Goal: Task Accomplishment & Management: Manage account settings

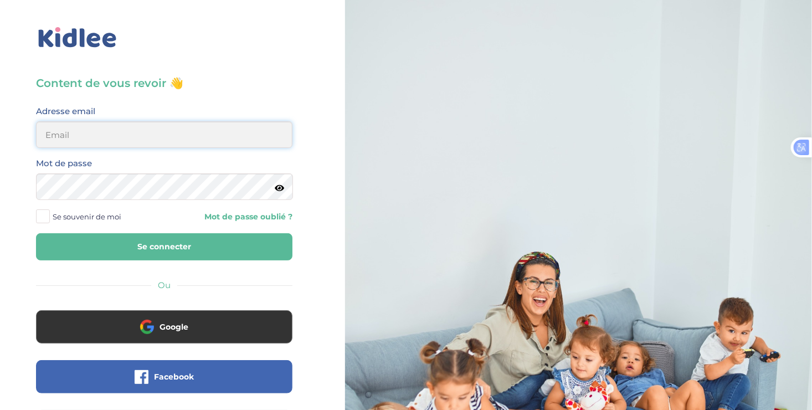
type input "ousmanealhassanetoure@gmail.com"
click at [45, 211] on span at bounding box center [43, 216] width 14 height 14
click at [0, 0] on input "Se souvenir de moi" at bounding box center [0, 0] width 0 height 0
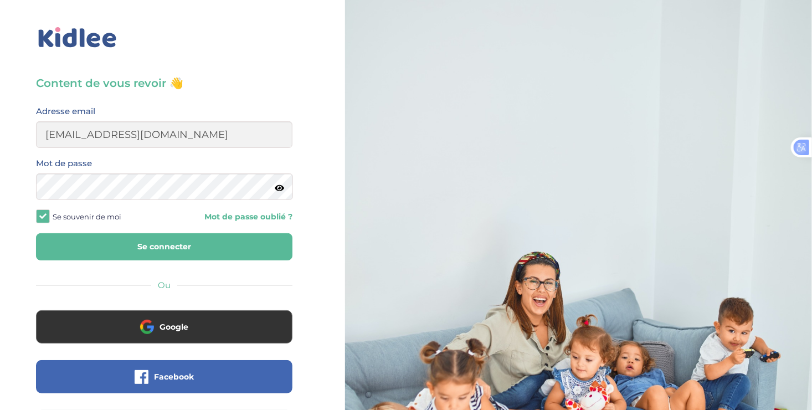
click at [98, 238] on button "Se connecter" at bounding box center [164, 246] width 256 height 27
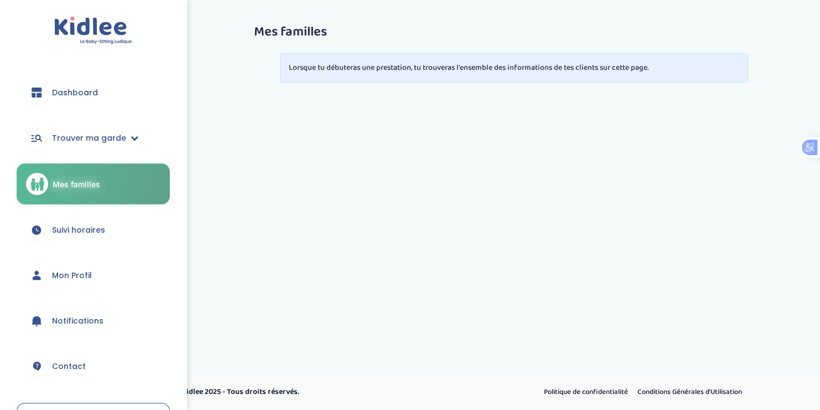
click at [89, 130] on link "Trouver ma garde" at bounding box center [93, 138] width 153 height 40
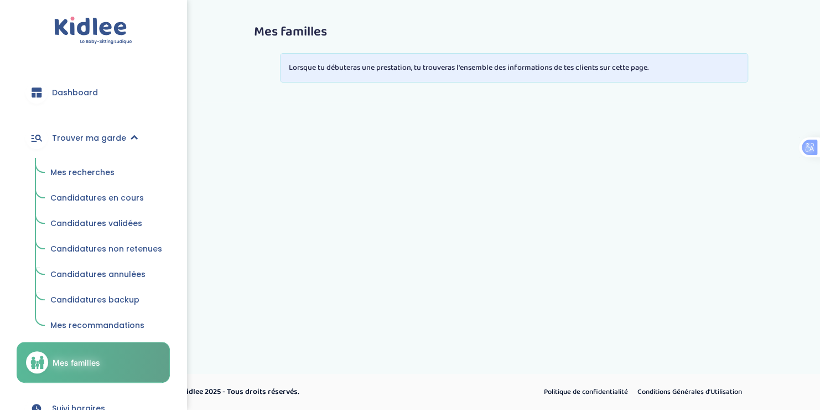
click at [85, 173] on span "Mes recherches" at bounding box center [82, 172] width 64 height 11
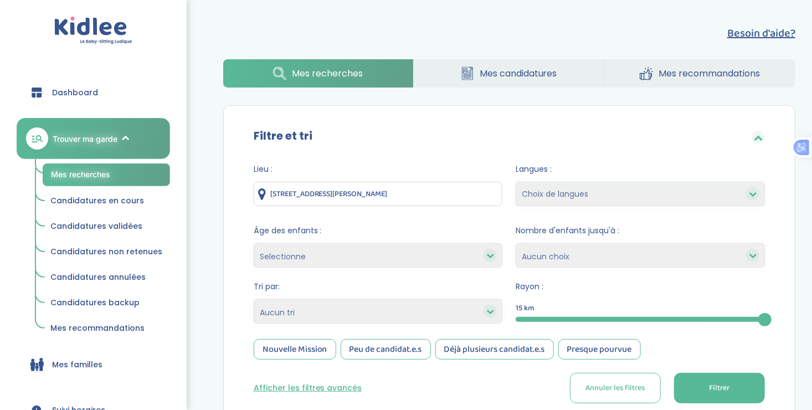
click at [277, 342] on div "Nouvelle Mission" at bounding box center [295, 349] width 82 height 20
click at [699, 390] on button "Filtrer" at bounding box center [719, 388] width 91 height 30
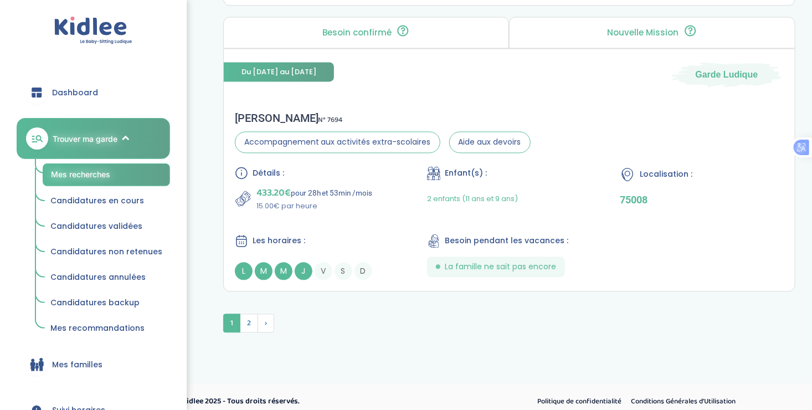
scroll to position [3083, 0]
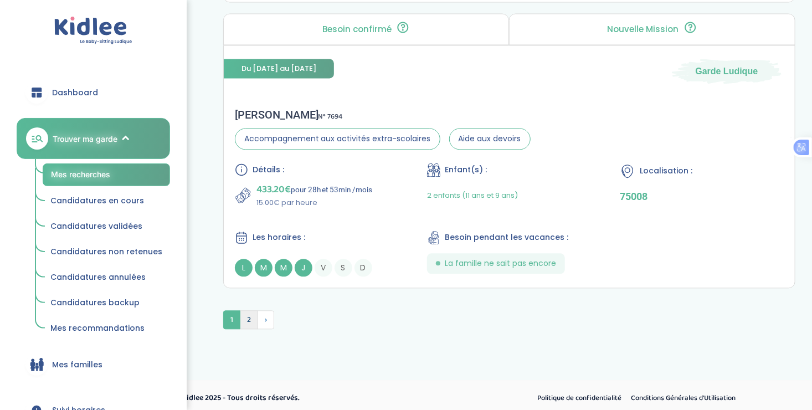
click at [249, 317] on span "2" at bounding box center [249, 319] width 18 height 19
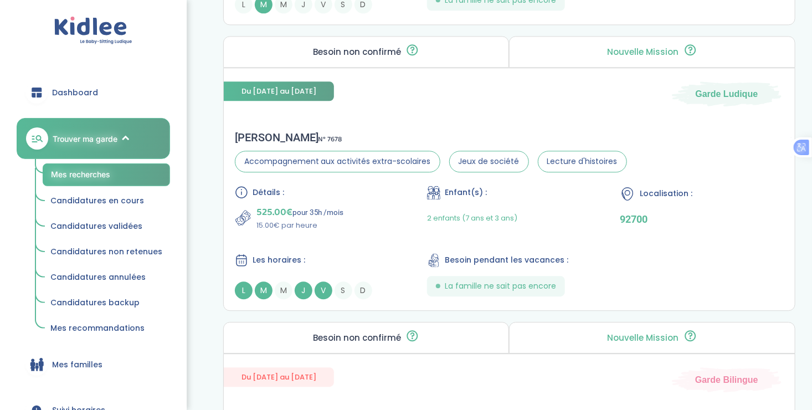
scroll to position [1315, 0]
click at [321, 259] on div "Les horaires :" at bounding box center [317, 261] width 164 height 14
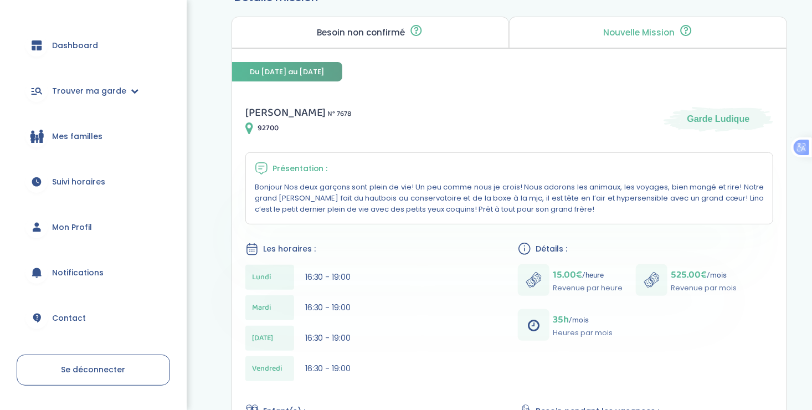
scroll to position [46, 0]
click at [67, 227] on span "Mon Profil" at bounding box center [72, 228] width 40 height 12
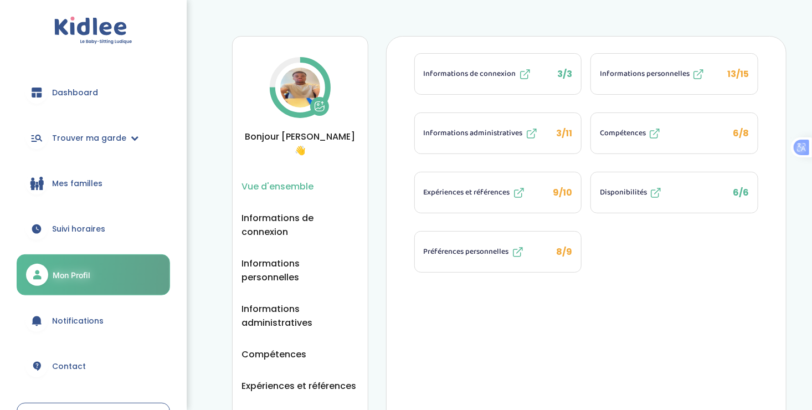
click at [691, 70] on icon at bounding box center [697, 74] width 13 height 13
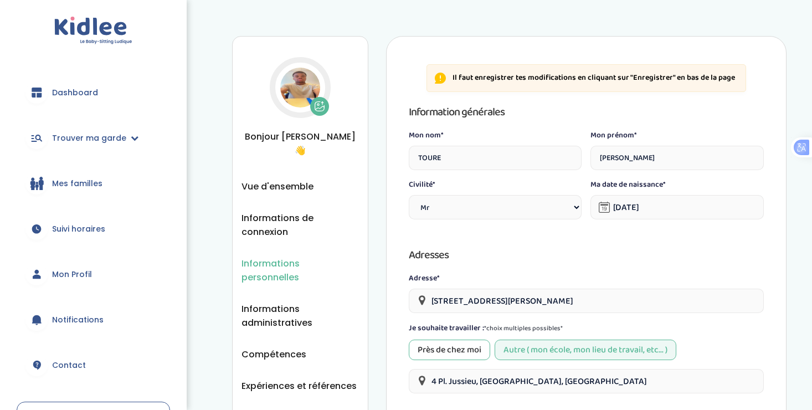
select select "0"
click at [280, 302] on span "Informations administratives" at bounding box center [299, 316] width 117 height 28
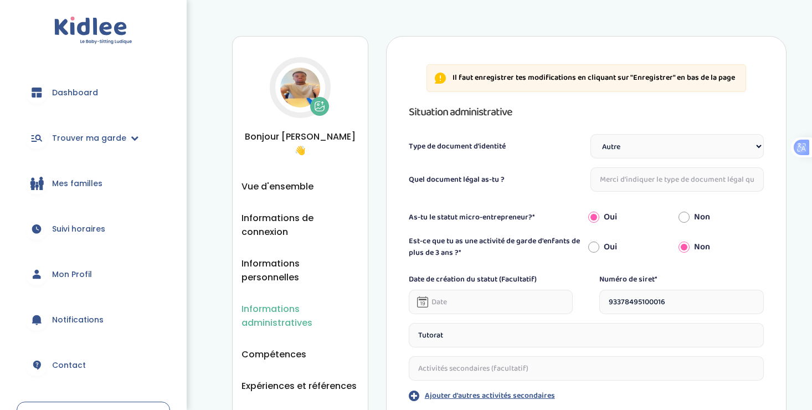
select select "Autre"
click at [666, 176] on input "text" at bounding box center [676, 179] width 173 height 24
click at [277, 347] on span "Compétences" at bounding box center [273, 354] width 65 height 14
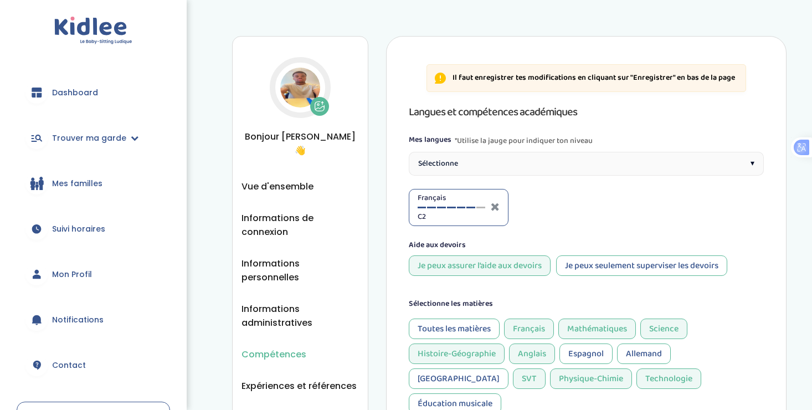
select select "3eme"
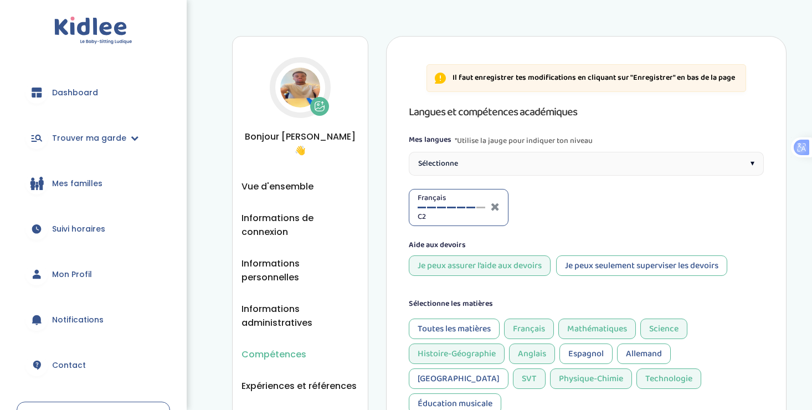
select select "3eme"
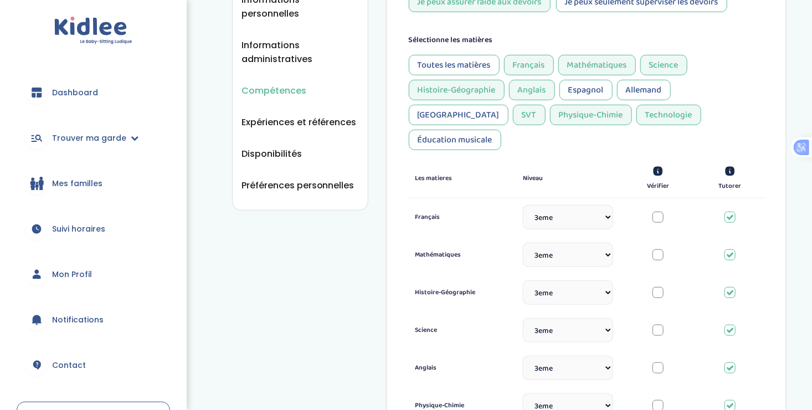
scroll to position [230, 0]
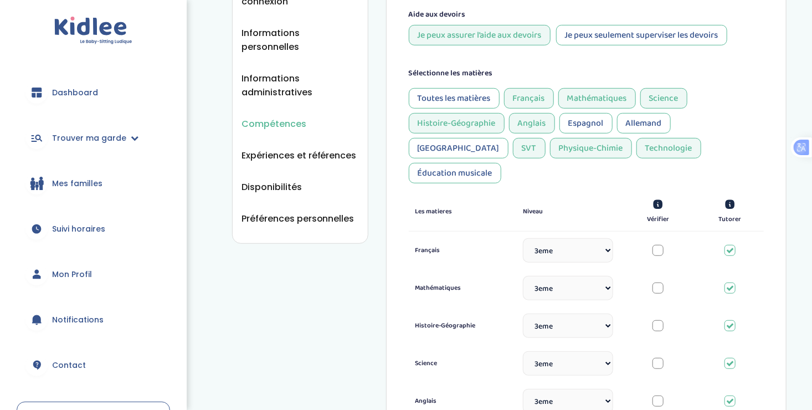
click at [655, 245] on div at bounding box center [657, 250] width 11 height 11
click at [726, 245] on div at bounding box center [729, 250] width 11 height 11
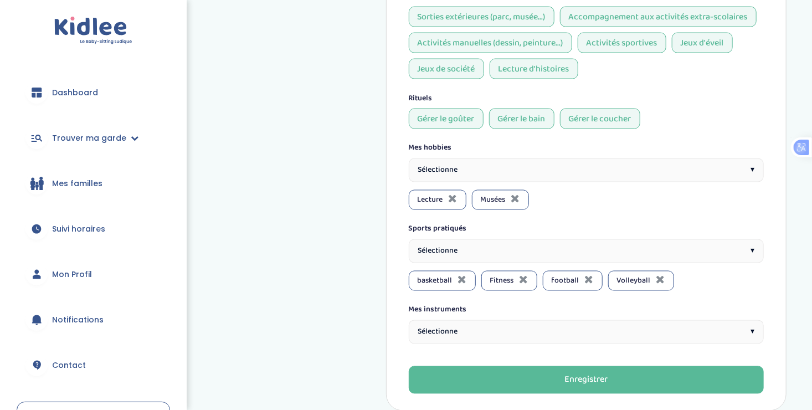
scroll to position [870, 0]
click at [449, 325] on span "Sélectionne" at bounding box center [438, 331] width 40 height 12
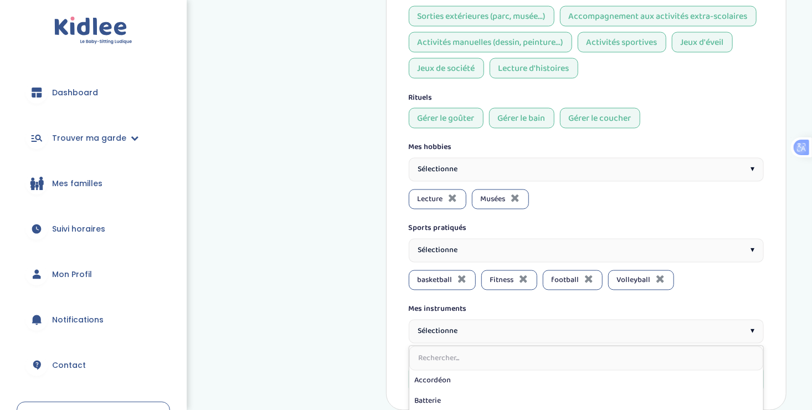
click at [449, 325] on span "Sélectionne" at bounding box center [438, 331] width 40 height 12
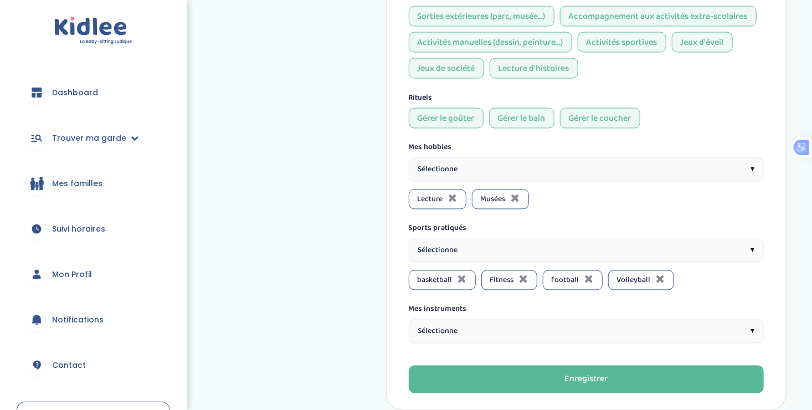
click at [552, 158] on div "Sélectionne ▾" at bounding box center [586, 170] width 355 height 24
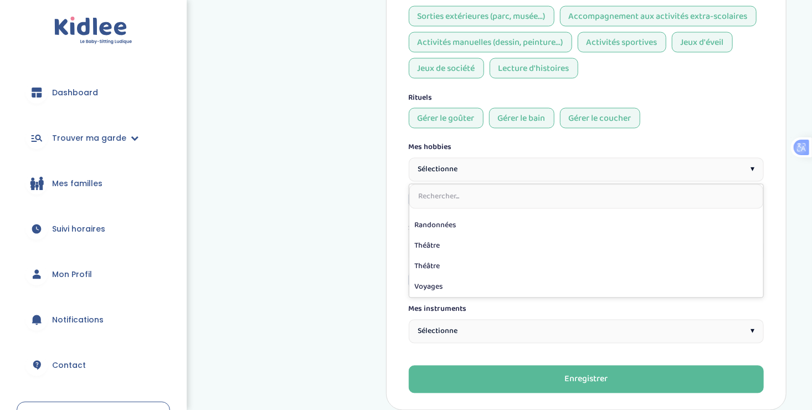
scroll to position [914, 0]
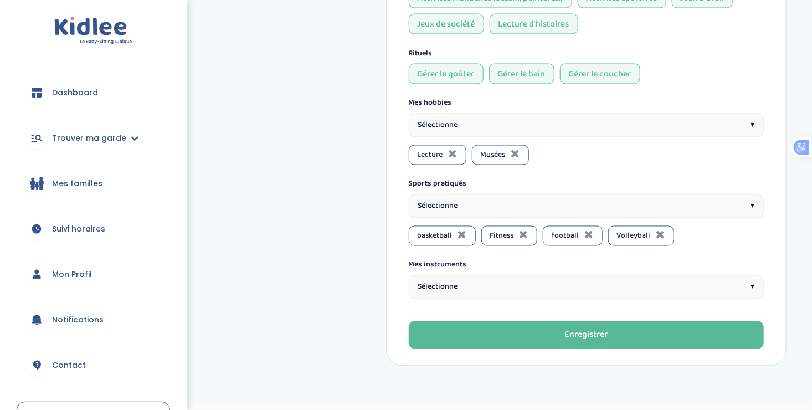
scroll to position [916, 0]
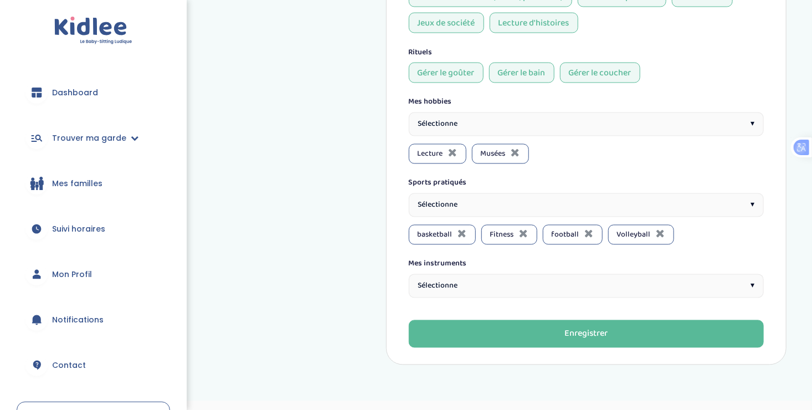
click at [63, 271] on span "Mon Profil" at bounding box center [72, 274] width 40 height 12
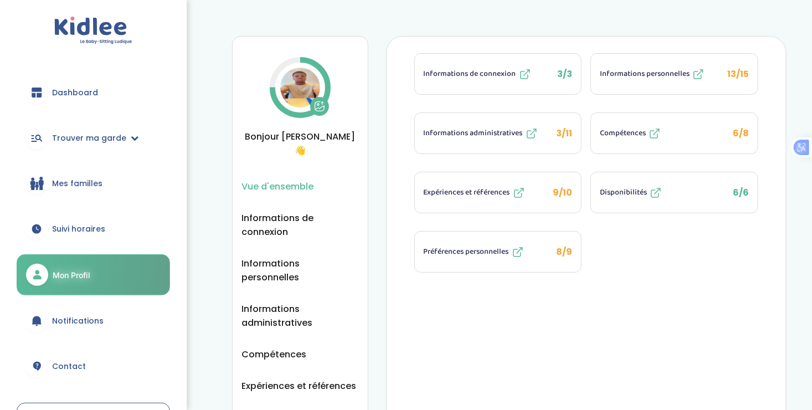
click at [72, 134] on span "Trouver ma garde" at bounding box center [89, 138] width 74 height 12
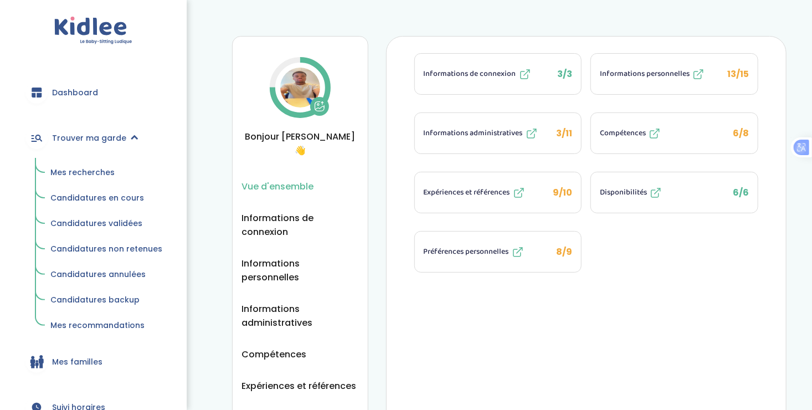
click at [74, 170] on span "Mes recherches" at bounding box center [82, 172] width 64 height 11
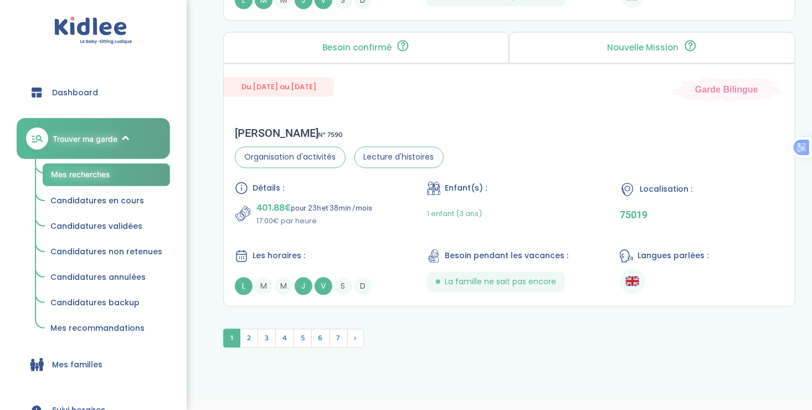
scroll to position [3083, 0]
